Goal: Transaction & Acquisition: Purchase product/service

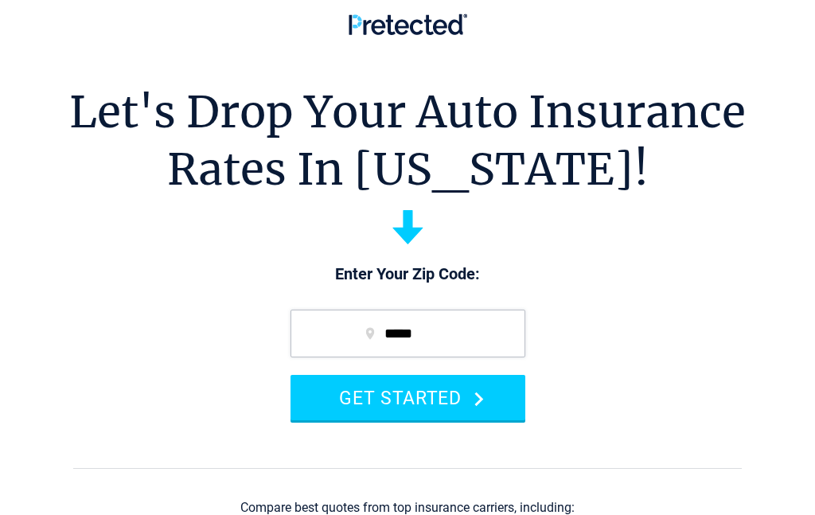
click at [348, 396] on button "GET STARTED" at bounding box center [408, 397] width 235 height 45
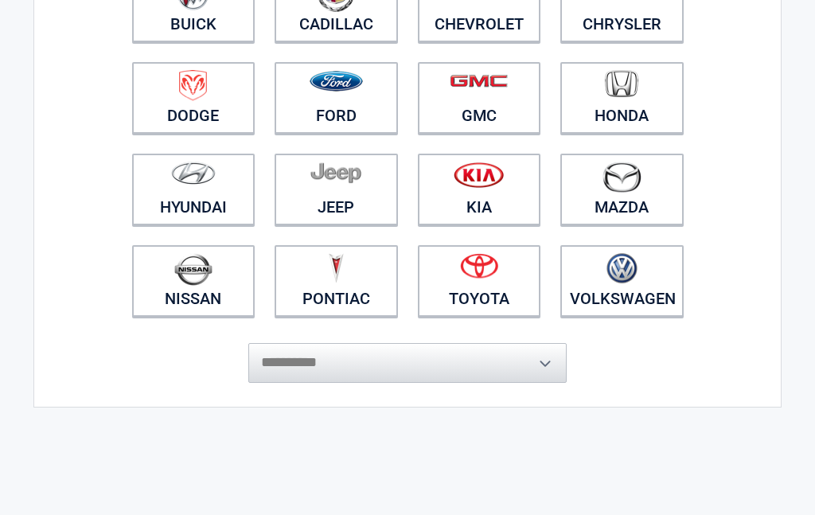
scroll to position [244, 0]
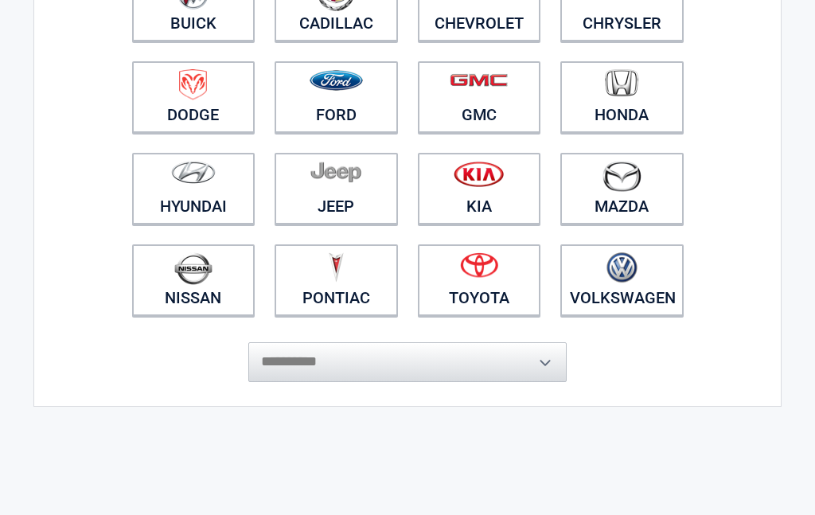
click at [317, 89] on img at bounding box center [336, 81] width 53 height 21
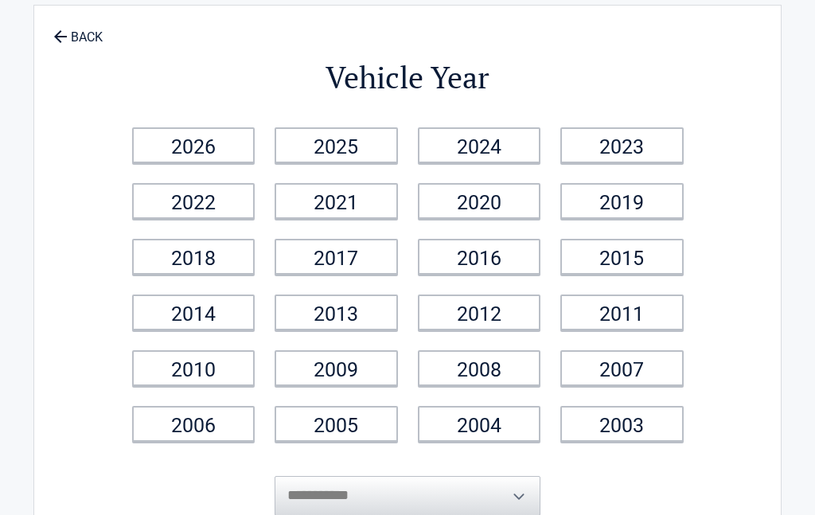
scroll to position [0, 0]
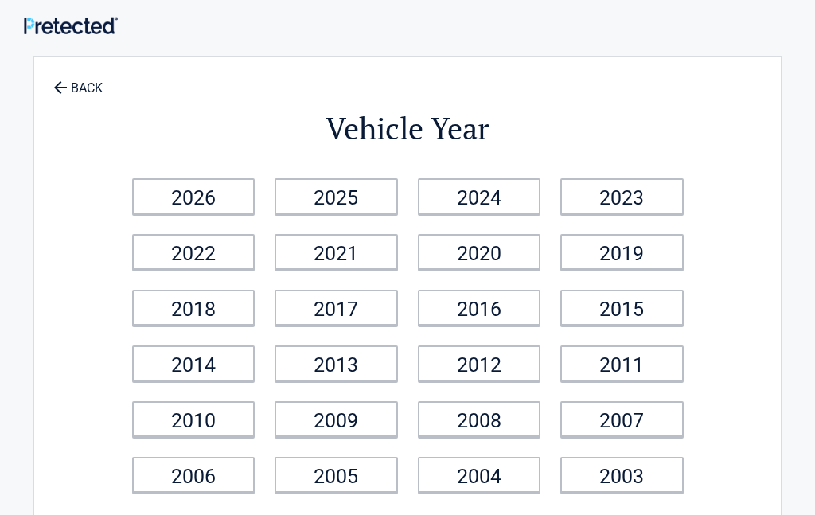
click at [170, 254] on link "2022" at bounding box center [193, 252] width 123 height 36
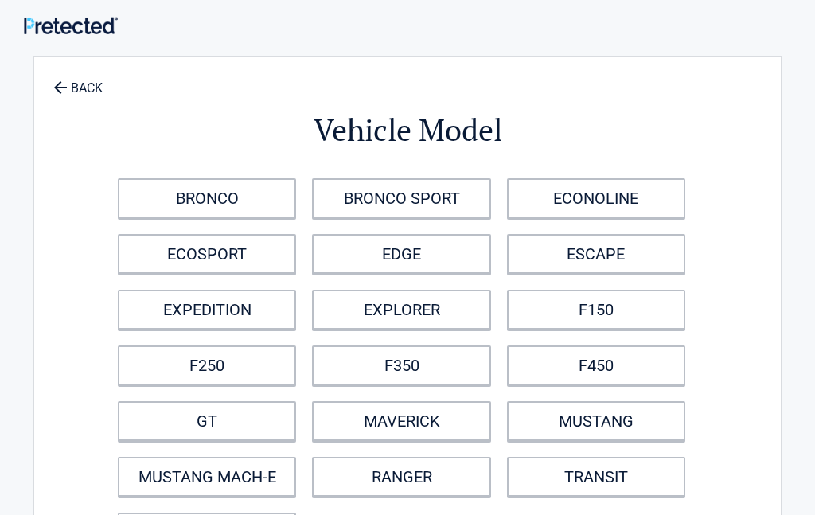
click at [571, 246] on link "ESCAPE" at bounding box center [596, 254] width 178 height 40
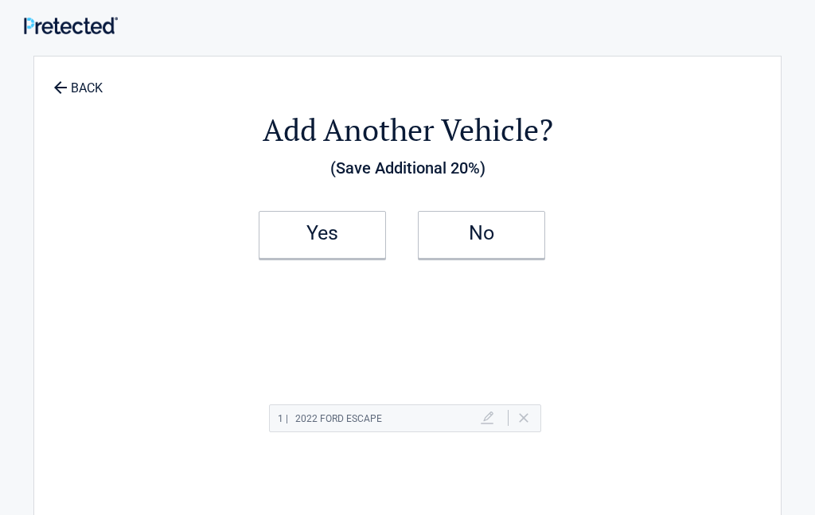
click at [474, 228] on h2 "No" at bounding box center [482, 233] width 94 height 11
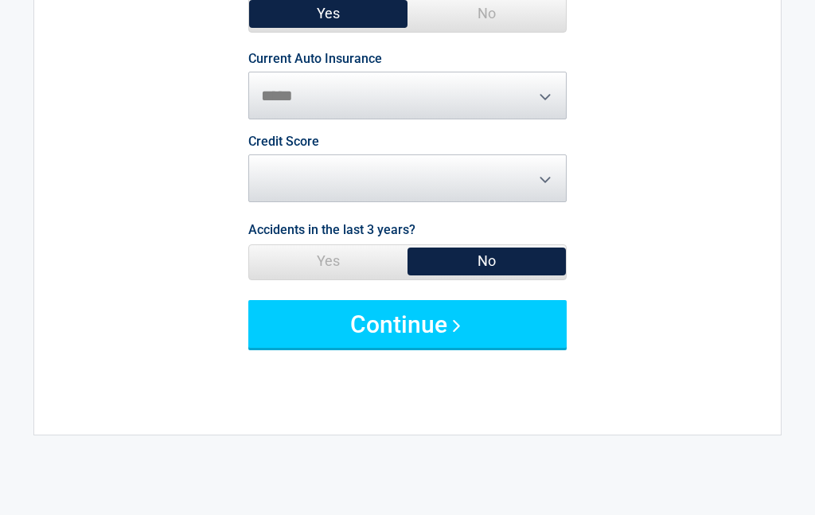
scroll to position [191, 0]
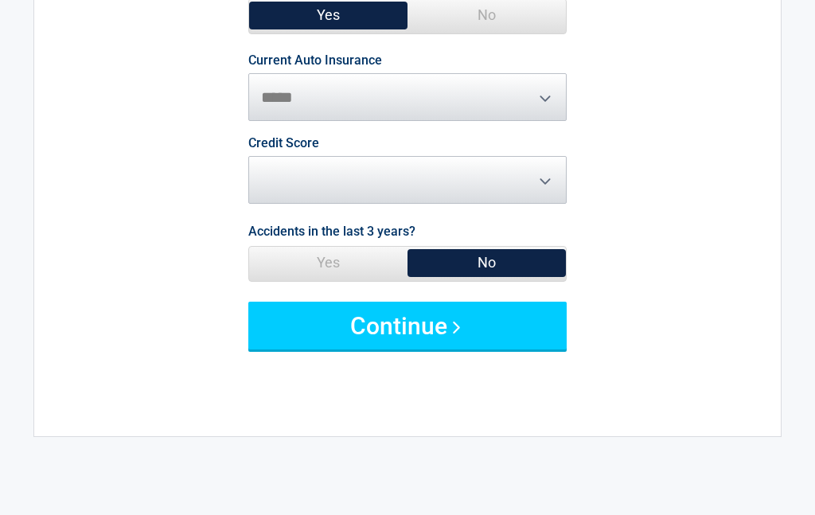
click at [329, 314] on button "Continue" at bounding box center [407, 326] width 318 height 48
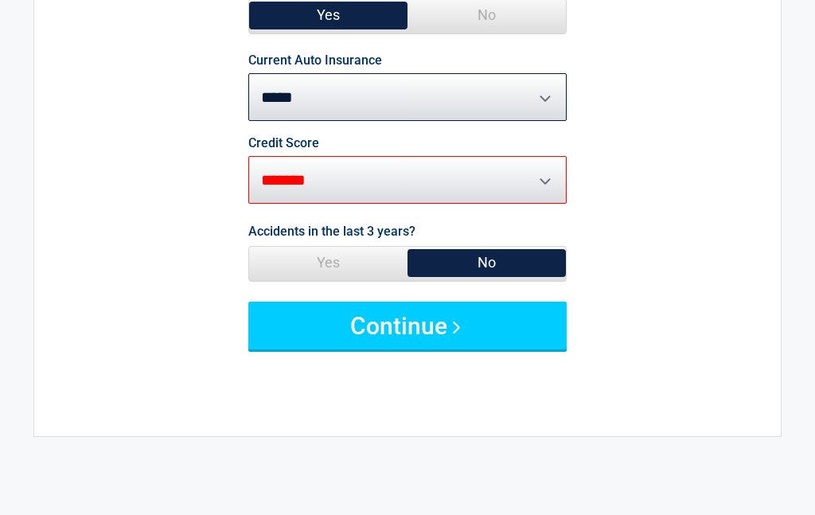
click at [316, 166] on select "********* **** ******* ****" at bounding box center [407, 180] width 318 height 48
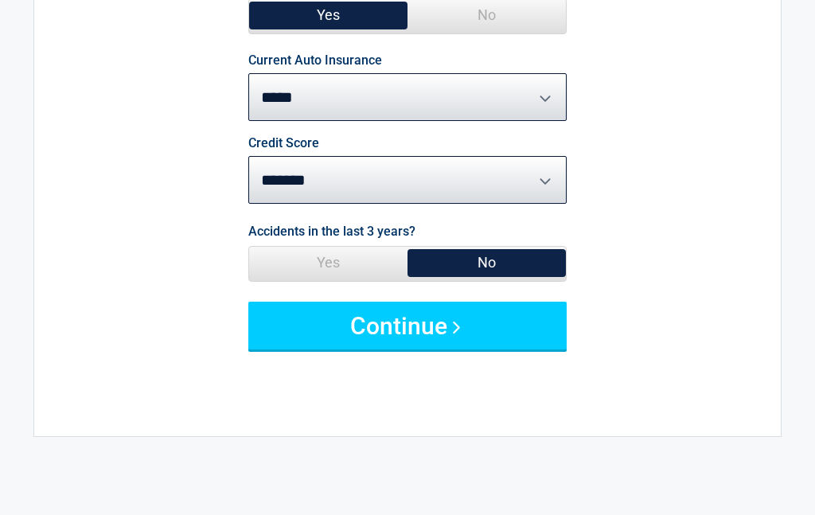
select select "****"
click at [314, 316] on button "Continue" at bounding box center [407, 326] width 318 height 48
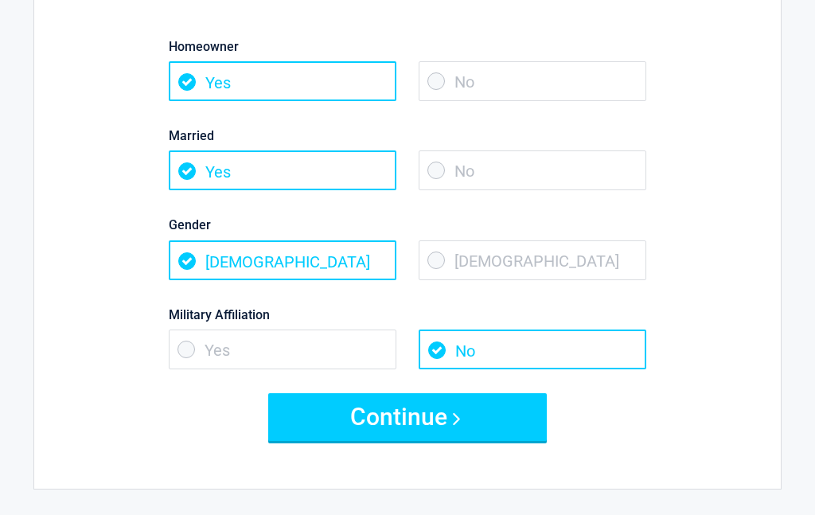
scroll to position [0, 0]
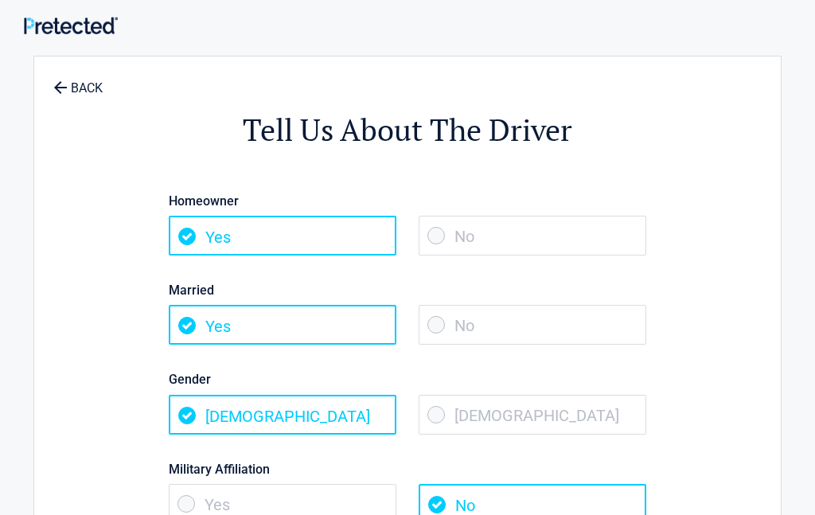
click at [236, 415] on span "[DEMOGRAPHIC_DATA]" at bounding box center [283, 415] width 228 height 40
click at [177, 421] on span "[DEMOGRAPHIC_DATA]" at bounding box center [283, 415] width 228 height 40
click at [188, 418] on span "[DEMOGRAPHIC_DATA]" at bounding box center [283, 415] width 228 height 40
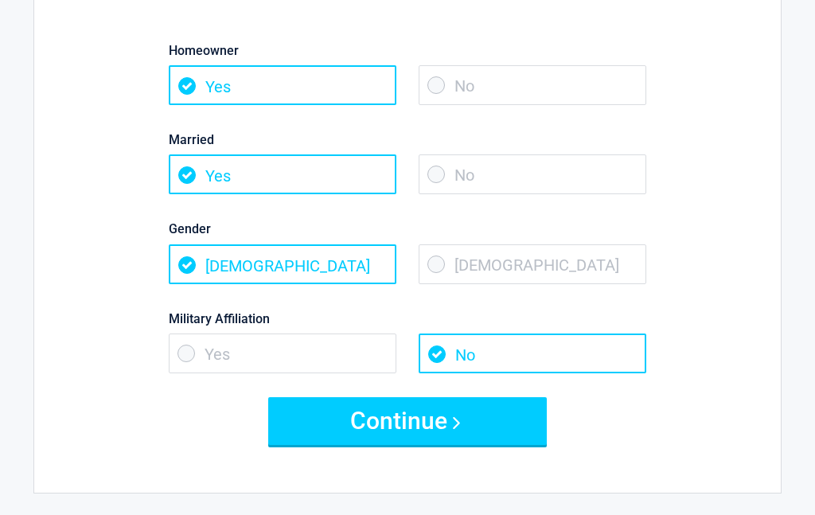
scroll to position [142, 0]
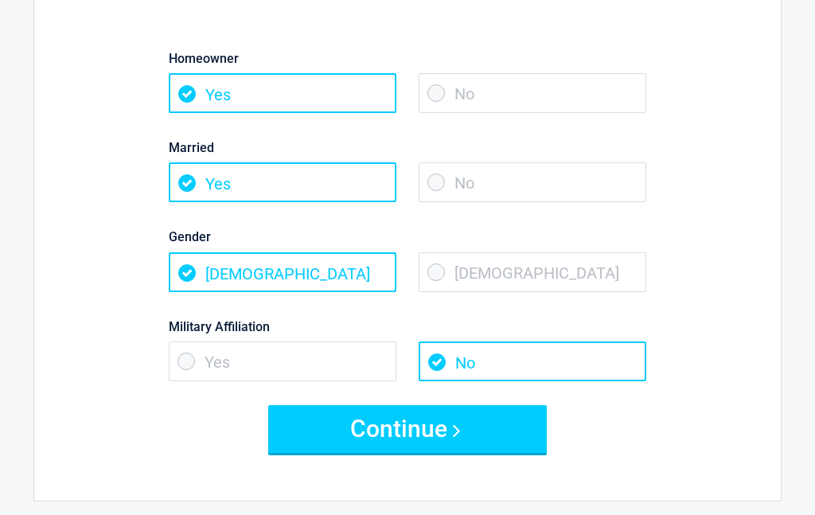
click at [435, 269] on span "[DEMOGRAPHIC_DATA]" at bounding box center [533, 273] width 228 height 40
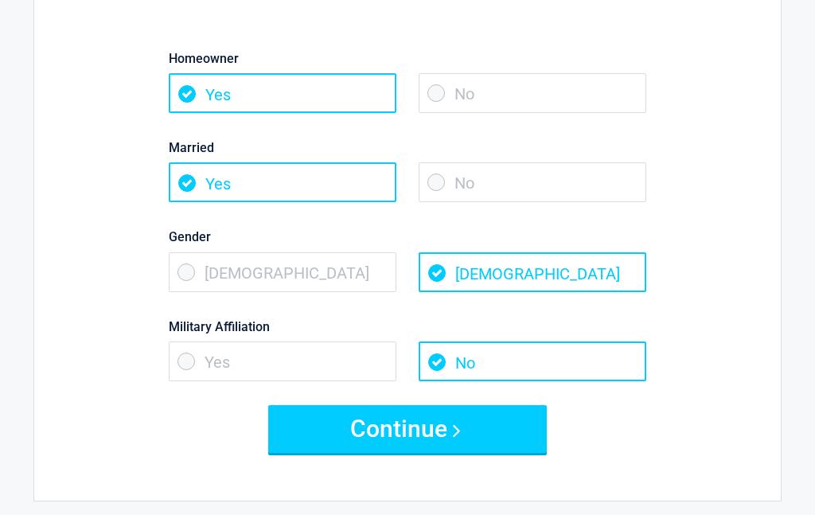
scroll to position [142, 0]
click at [362, 419] on button "Continue" at bounding box center [407, 429] width 279 height 48
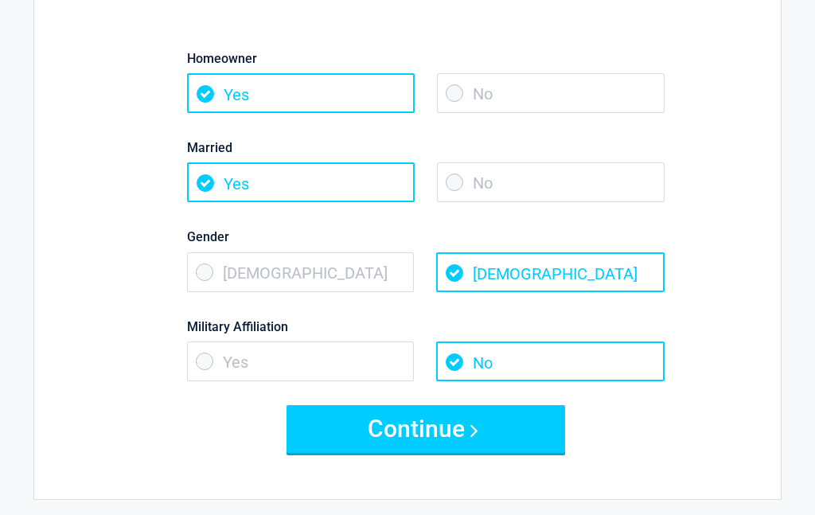
scroll to position [0, 0]
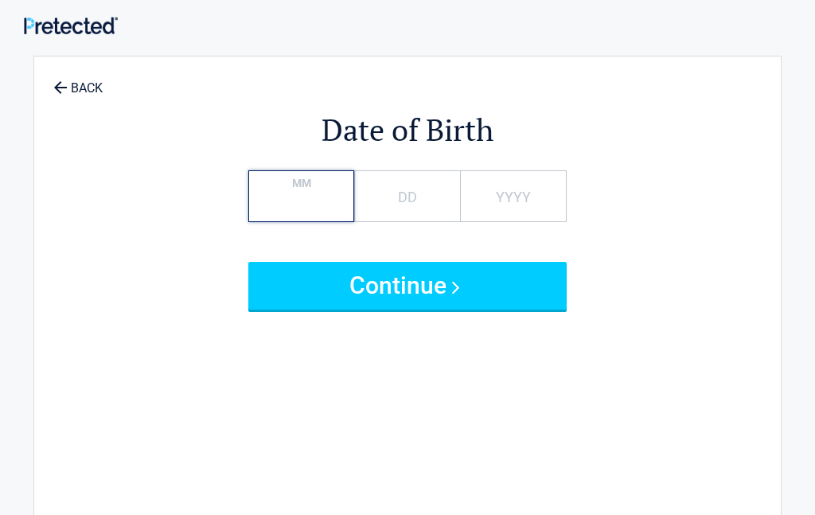
type input "**"
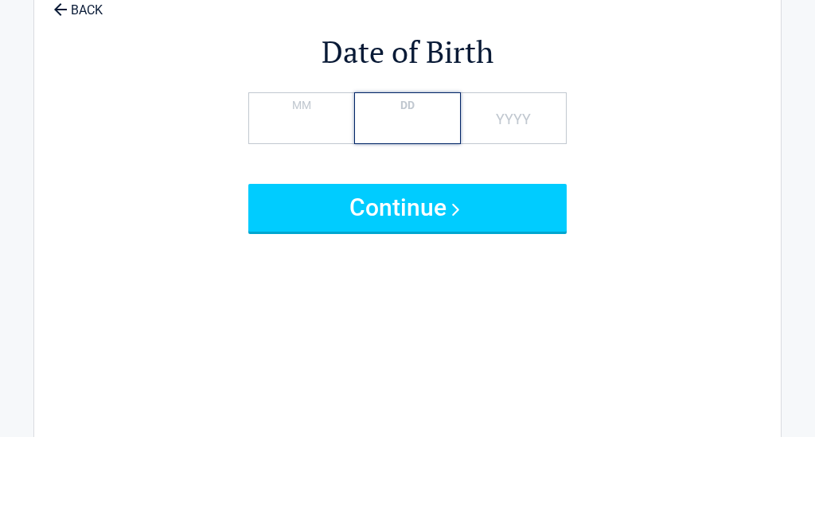
type input "**"
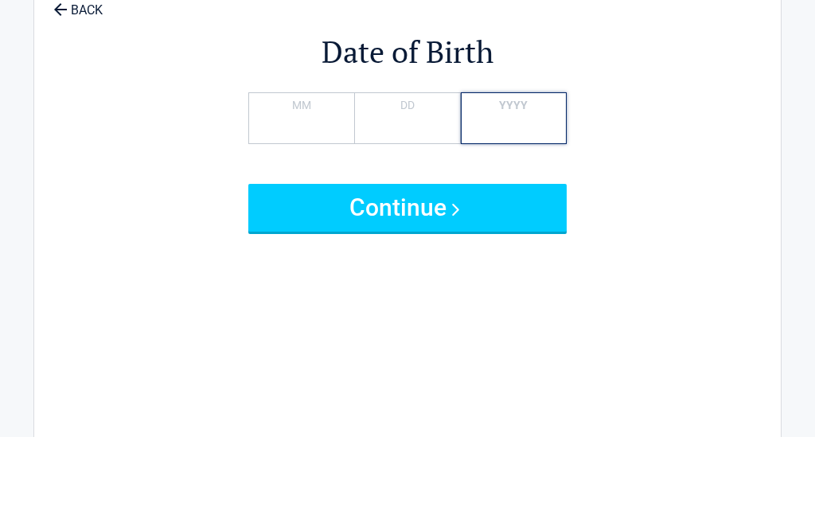
type input "****"
click at [343, 262] on button "Continue" at bounding box center [407, 286] width 318 height 48
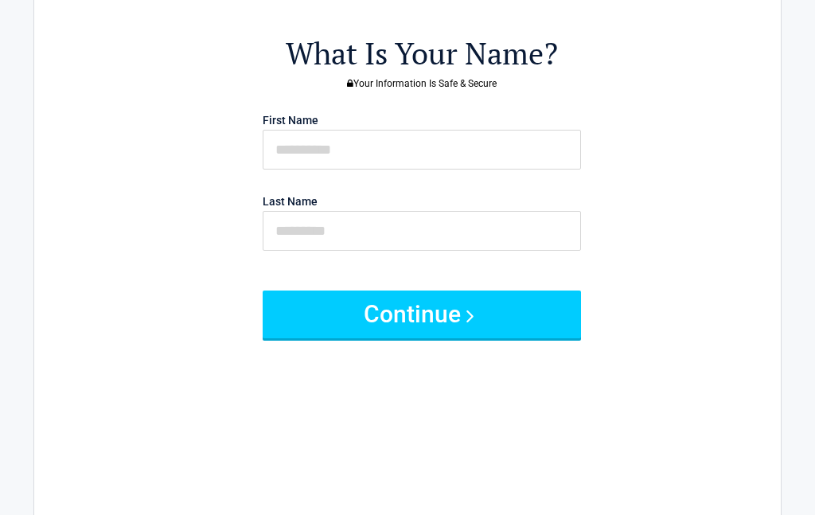
scroll to position [74, 0]
